Goal: Task Accomplishment & Management: Complete application form

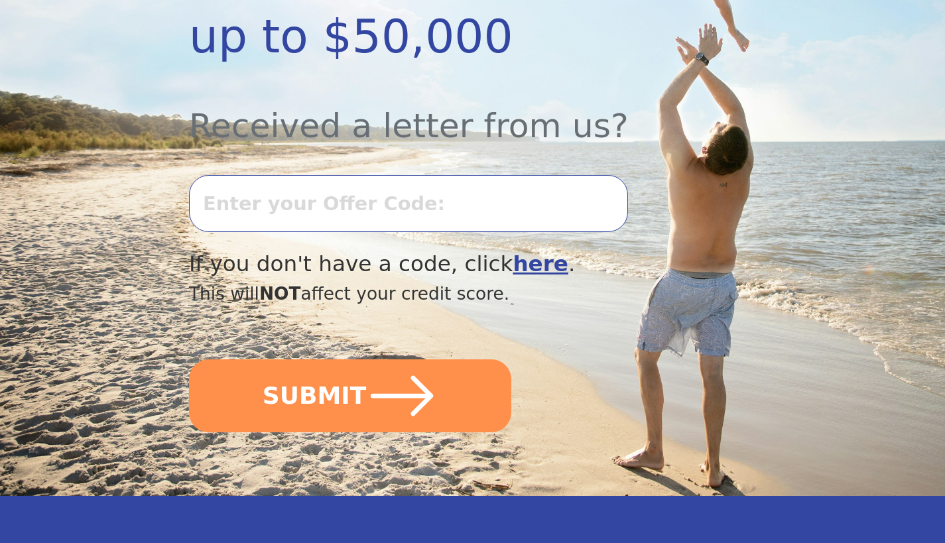
scroll to position [428, 0]
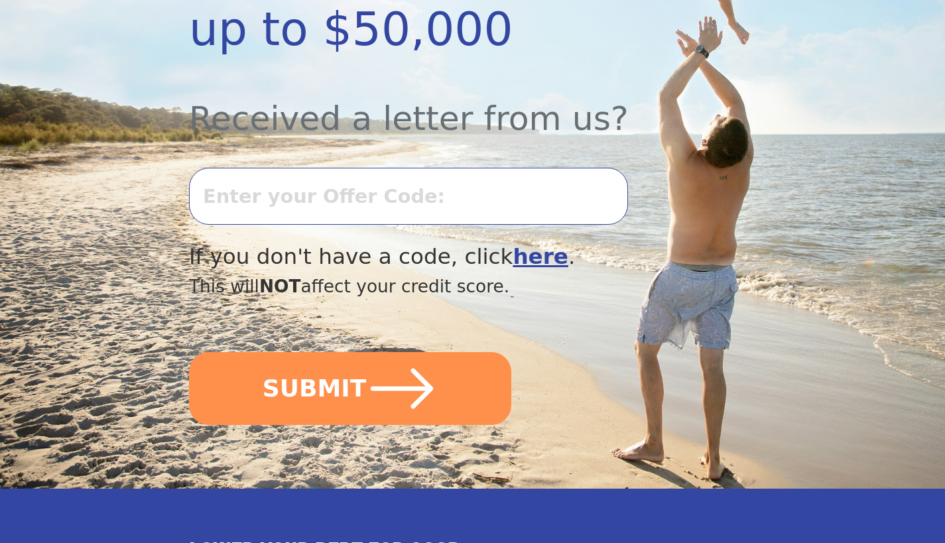
click at [408, 200] on input "text" at bounding box center [408, 196] width 439 height 57
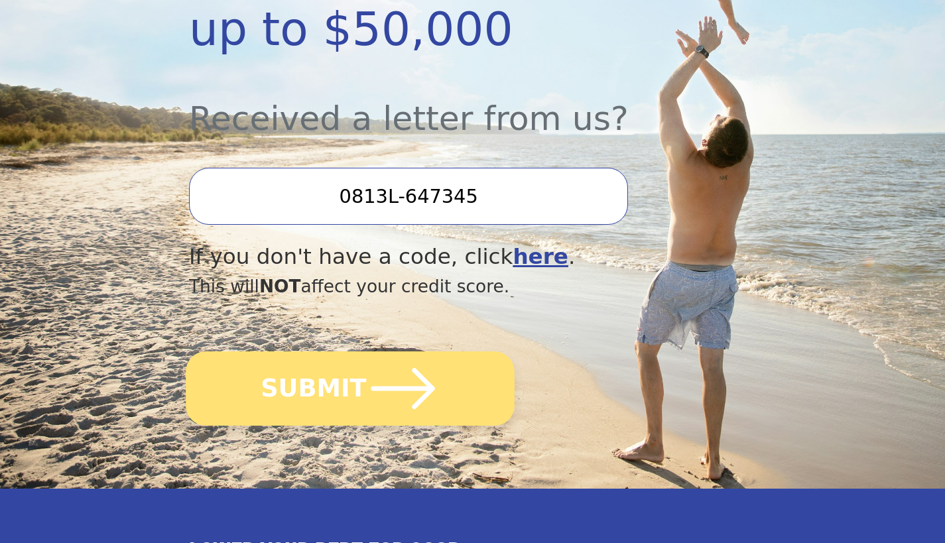
type input "0813L-647345"
click at [367, 394] on icon "submit" at bounding box center [403, 388] width 73 height 73
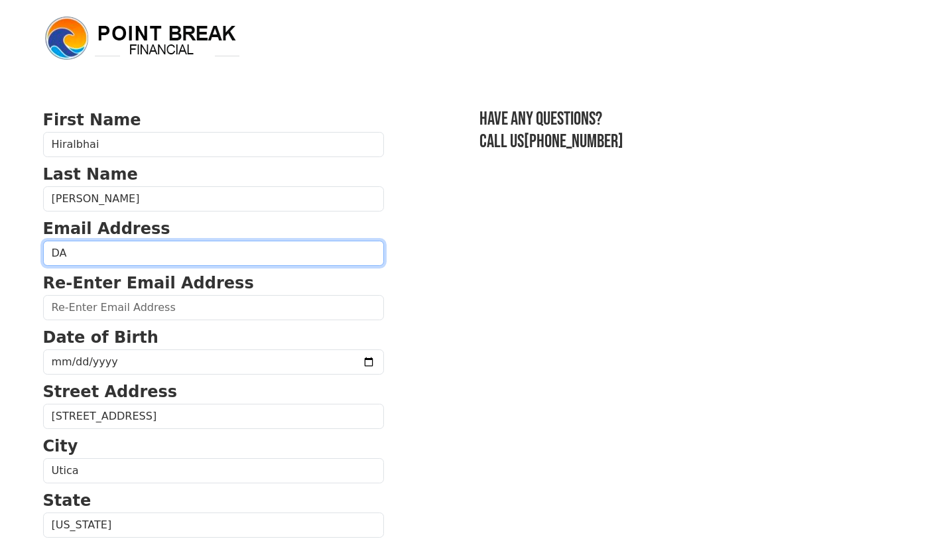
type input "D"
type input "[EMAIL_ADDRESS][DOMAIN_NAME]"
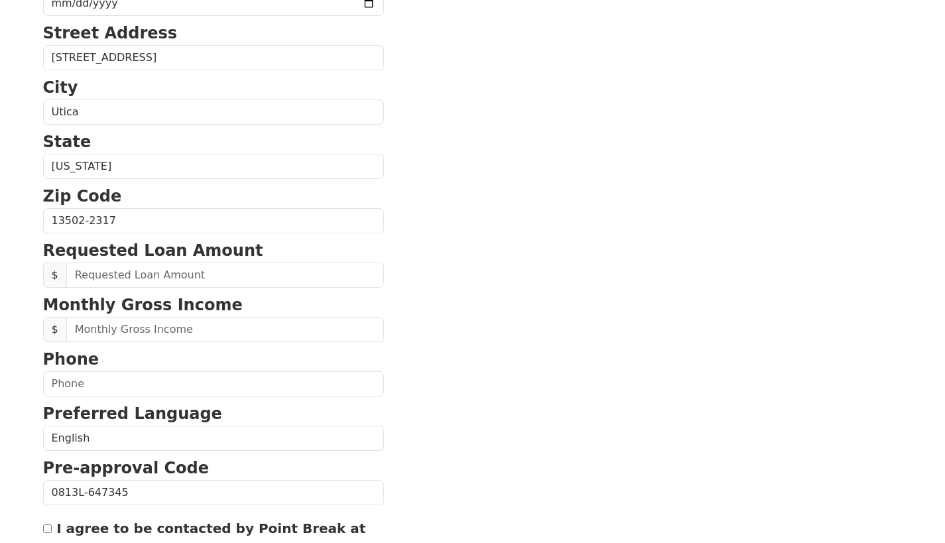
scroll to position [360, 0]
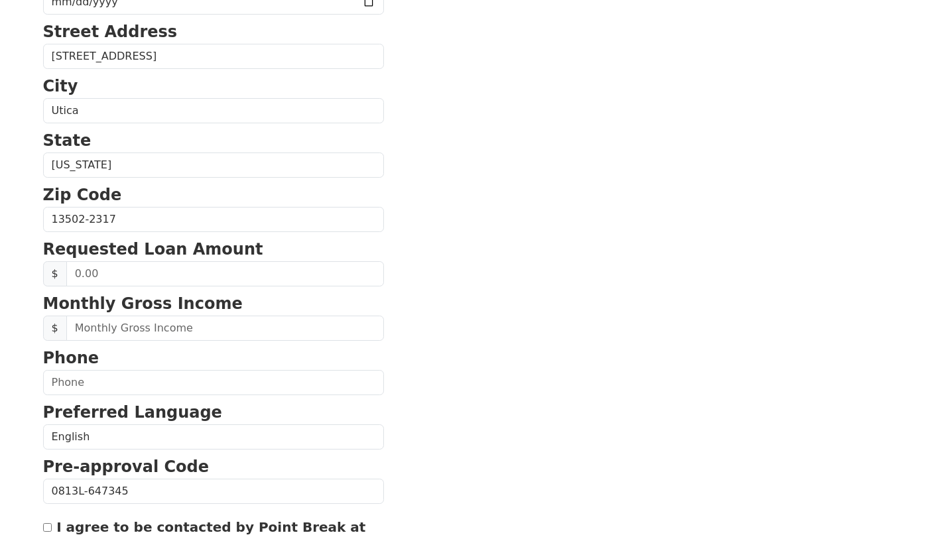
type input "[EMAIL_ADDRESS][DOMAIN_NAME]"
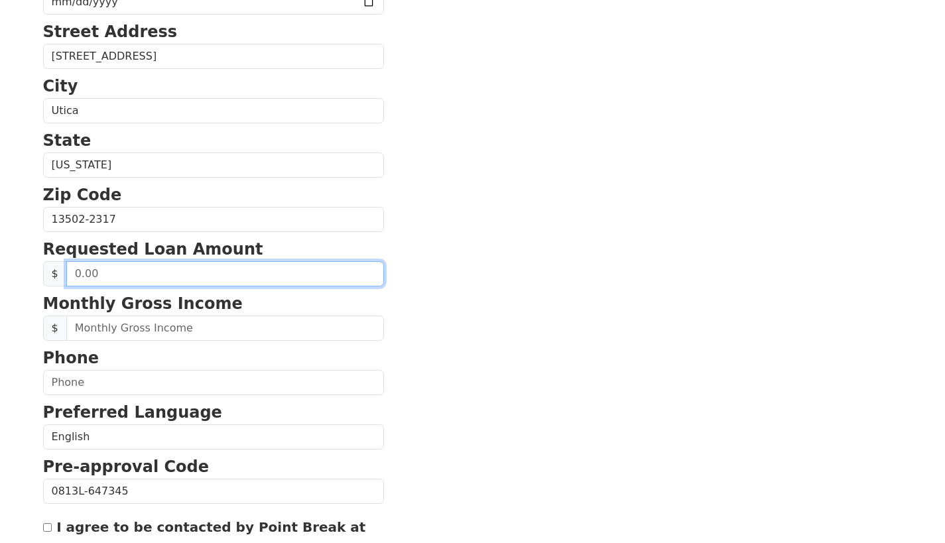
click at [168, 278] on input "text" at bounding box center [225, 273] width 318 height 25
type input "30,000.00"
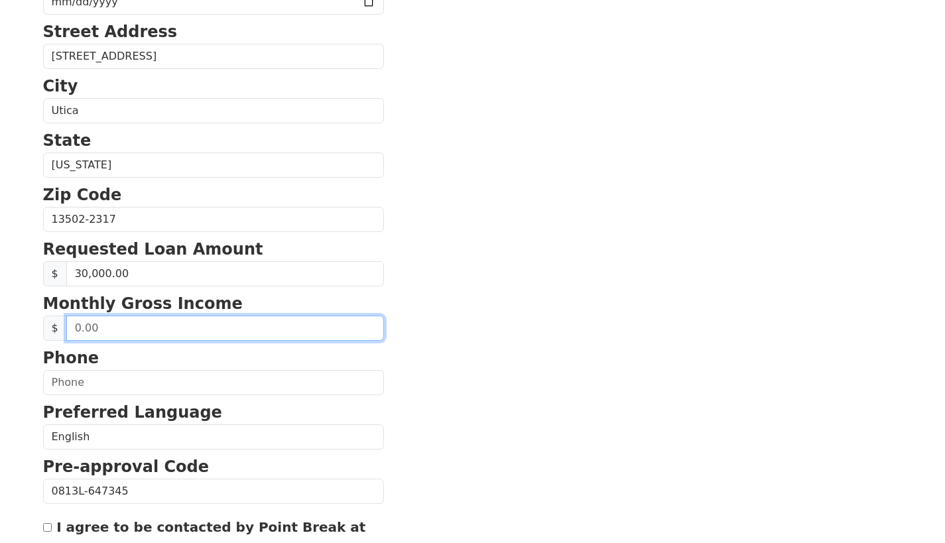
click at [158, 330] on input "text" at bounding box center [225, 328] width 318 height 25
type input "4,000.00"
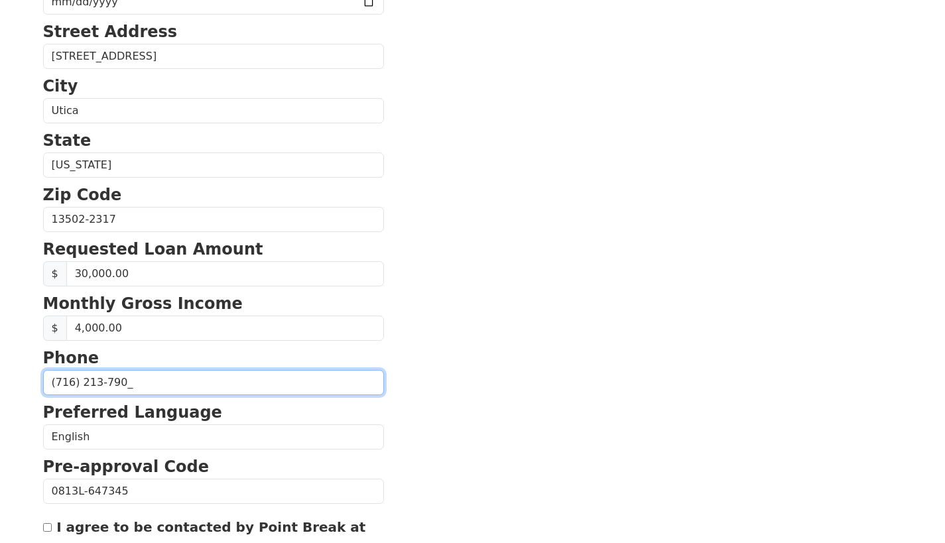
type input "[PHONE_NUMBER]"
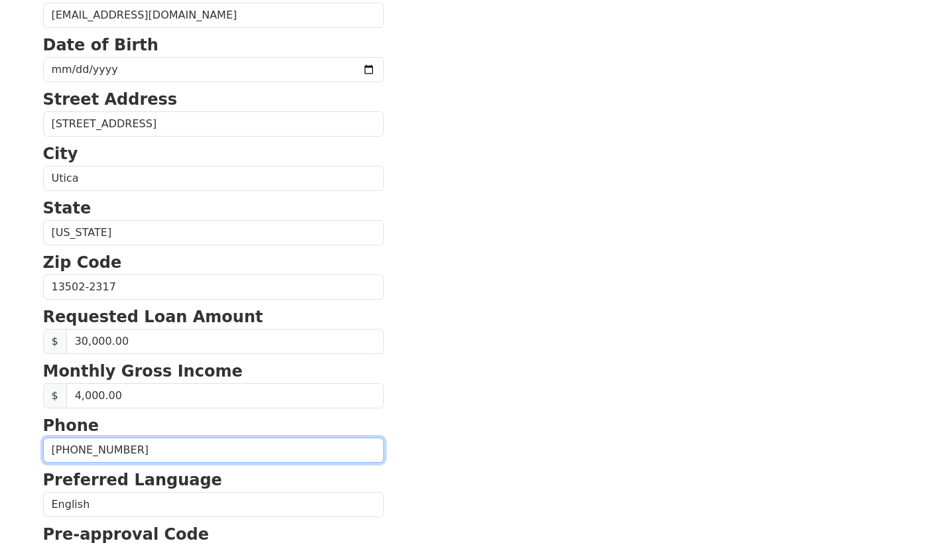
scroll to position [289, 0]
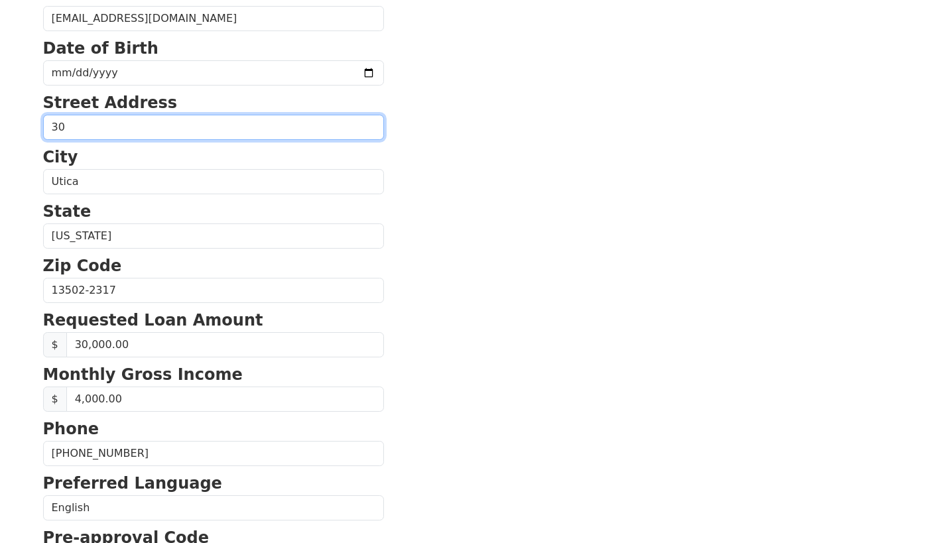
type input "3"
type input "[STREET_ADDRESS][PERSON_NAME]"
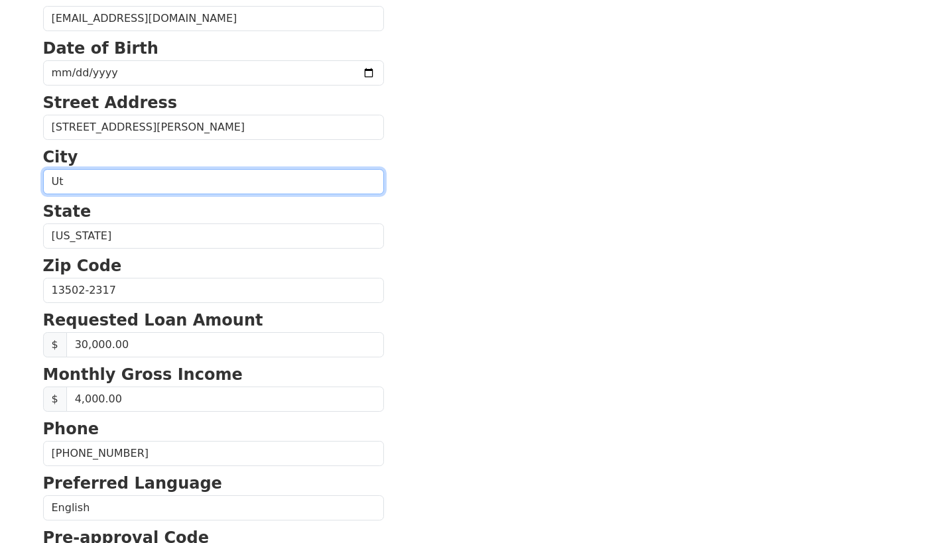
type input "U"
type input "v"
type input "[PERSON_NAME]"
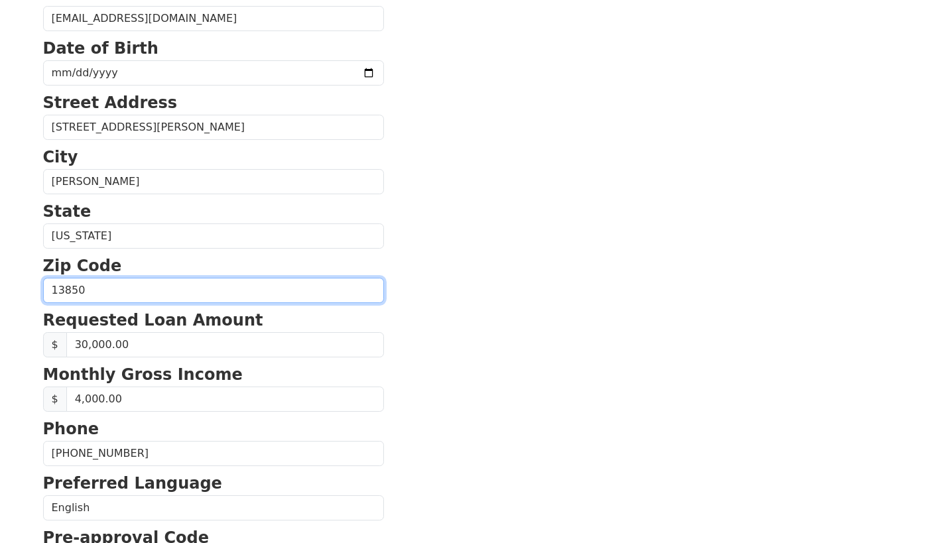
type input "13850"
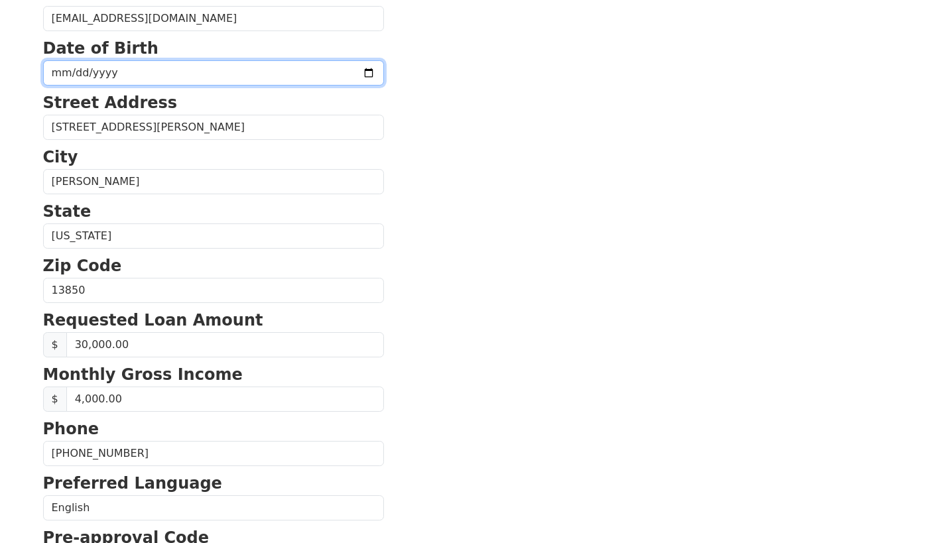
click at [56, 72] on input "date" at bounding box center [213, 72] width 341 height 25
type input "[DATE]"
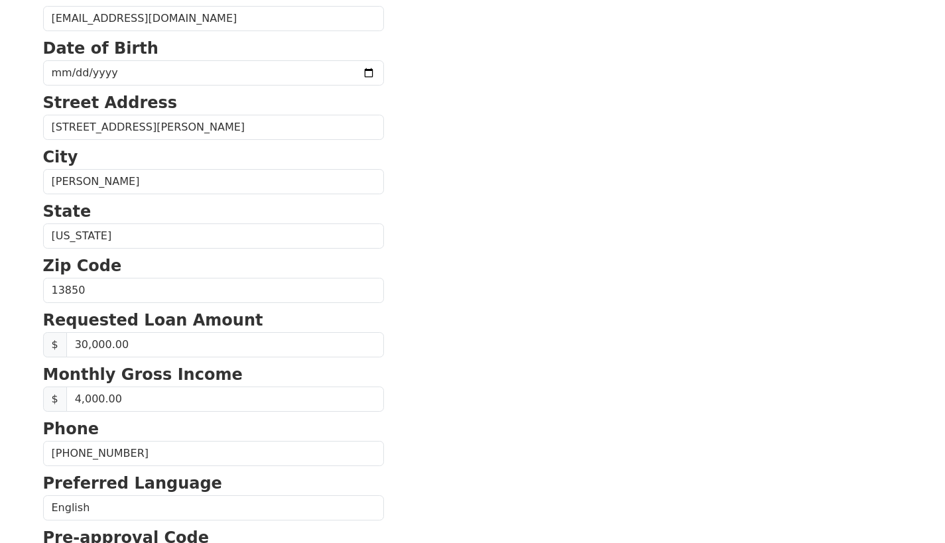
click at [489, 180] on section "First Name [PERSON_NAME] Last Name [PERSON_NAME] Email Address [EMAIL_ADDRESS][…" at bounding box center [472, 291] width 859 height 945
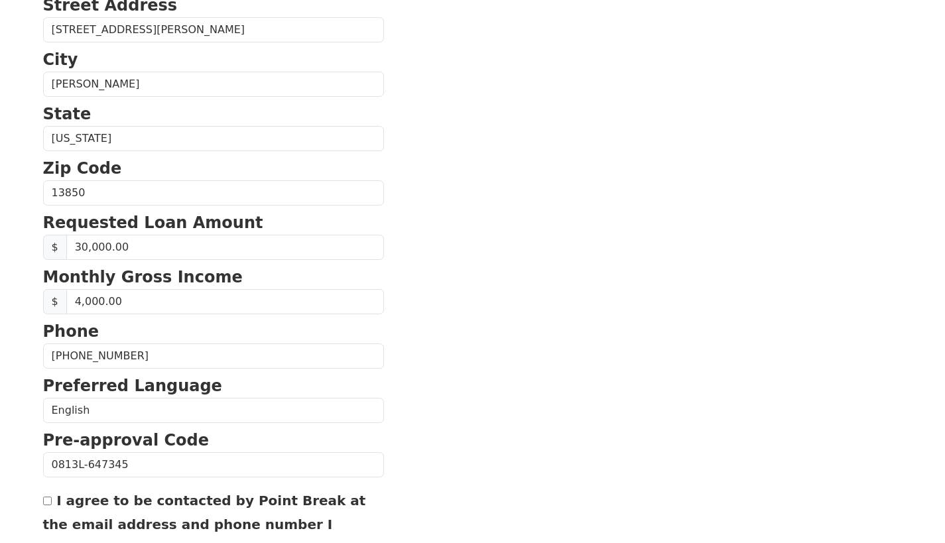
scroll to position [512, 0]
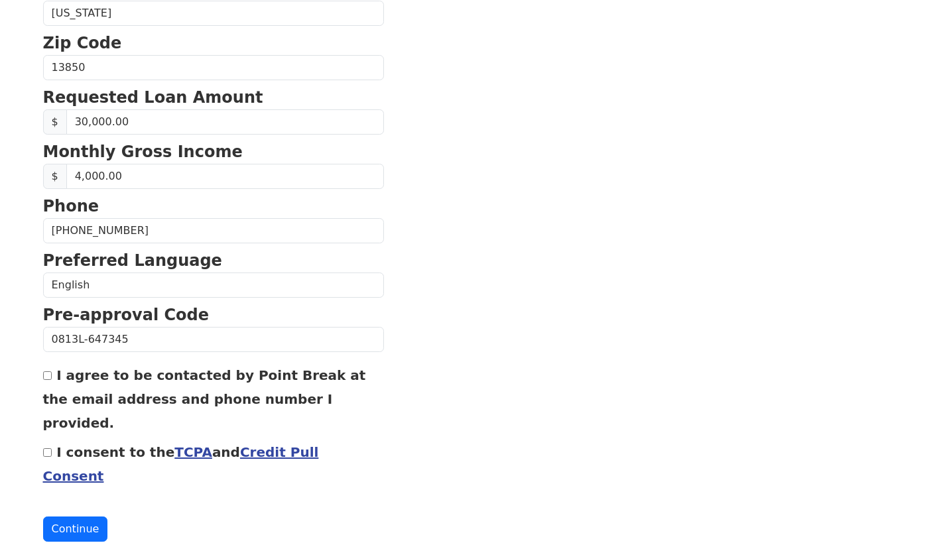
click at [45, 378] on input "I agree to be contacted by Point Break at the email address and phone number I …" at bounding box center [47, 375] width 9 height 9
checkbox input "true"
click at [48, 448] on input "I consent to the TCPA and Credit Pull Consent" at bounding box center [47, 452] width 9 height 9
checkbox input "true"
click at [78, 501] on div "First Name [PERSON_NAME] Last Name [PERSON_NAME] Email Address [EMAIL_ADDRESS][…" at bounding box center [472, 38] width 875 height 1101
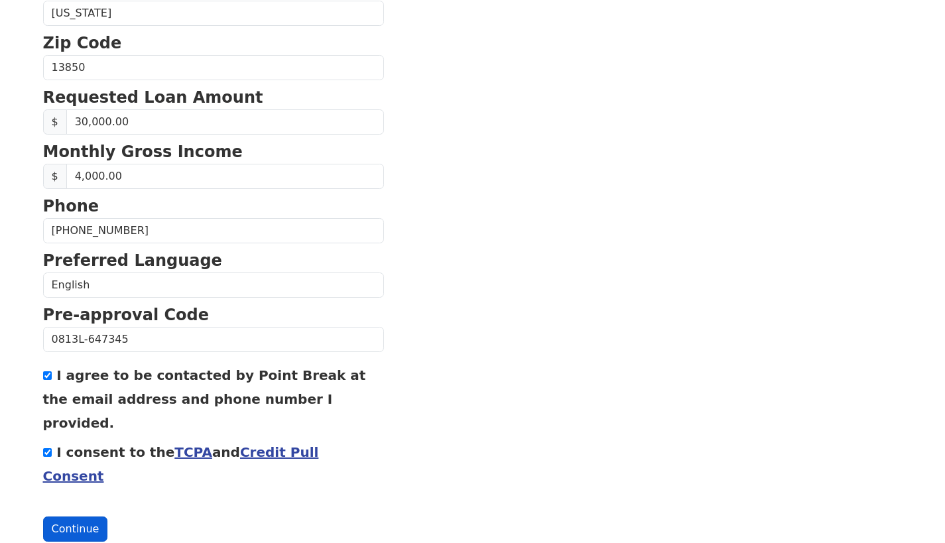
click at [77, 516] on button "Continue" at bounding box center [75, 528] width 65 height 25
